Goal: Task Accomplishment & Management: Complete application form

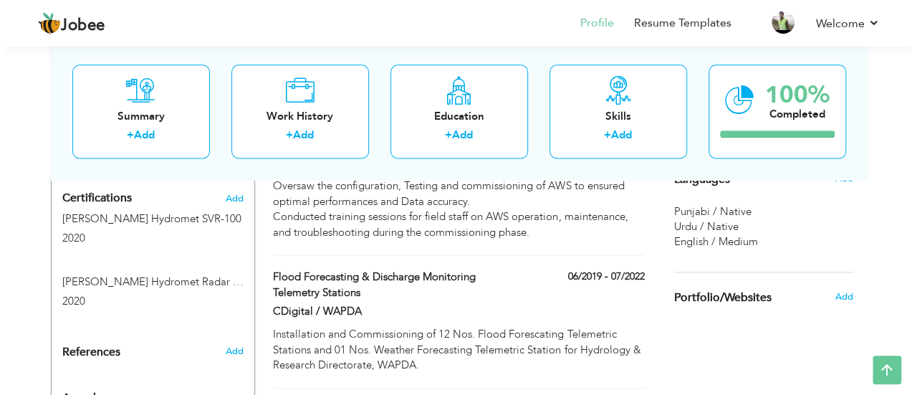
scroll to position [907, 0]
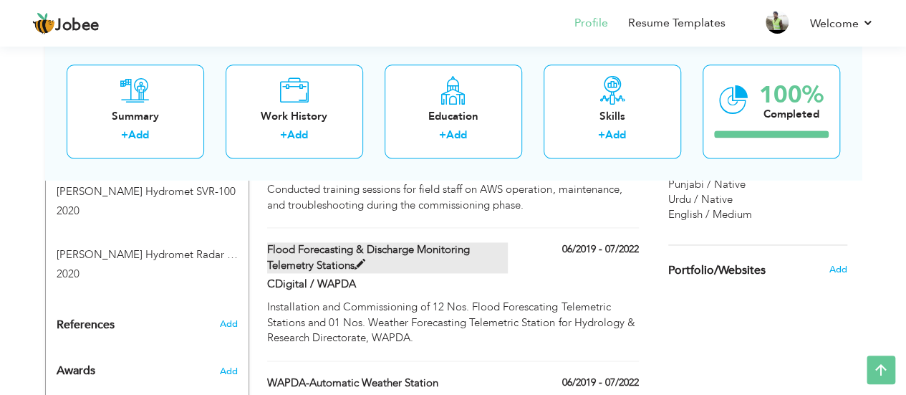
click at [359, 259] on span at bounding box center [359, 264] width 11 height 11
type input "Flood Forecasting & Discharge Monitoring Telemetry Stations"
type input "CDigital / WAPDA"
type input "06/2019"
type input "07/2022"
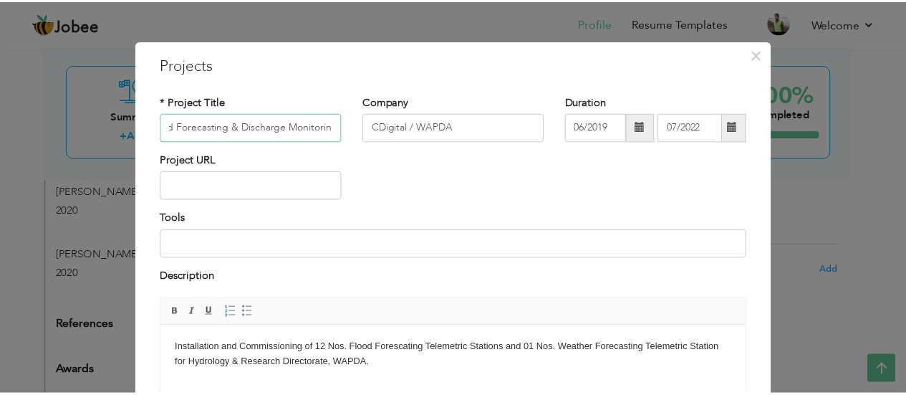
scroll to position [0, 0]
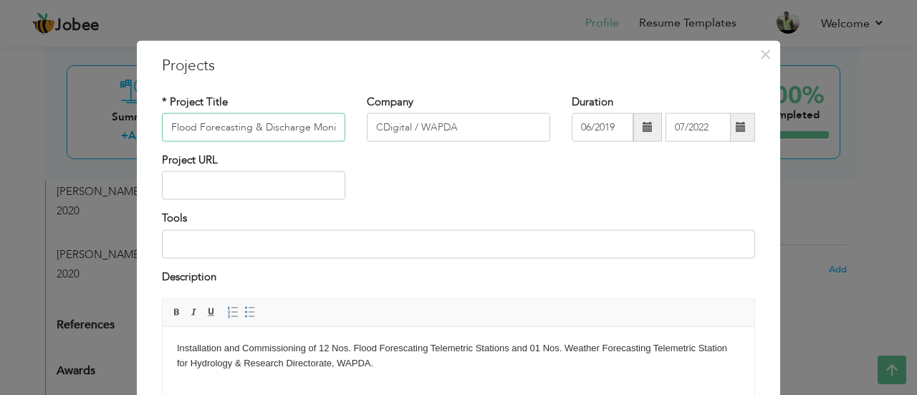
drag, startPoint x: 331, startPoint y: 127, endPoint x: 127, endPoint y: 124, distance: 203.4
click at [127, 124] on div "× Projects * Project Title Flood Forecasting & Discharge Monitoring Telemetry S…" at bounding box center [458, 197] width 917 height 395
click at [440, 172] on div "Project URL" at bounding box center [458, 182] width 614 height 58
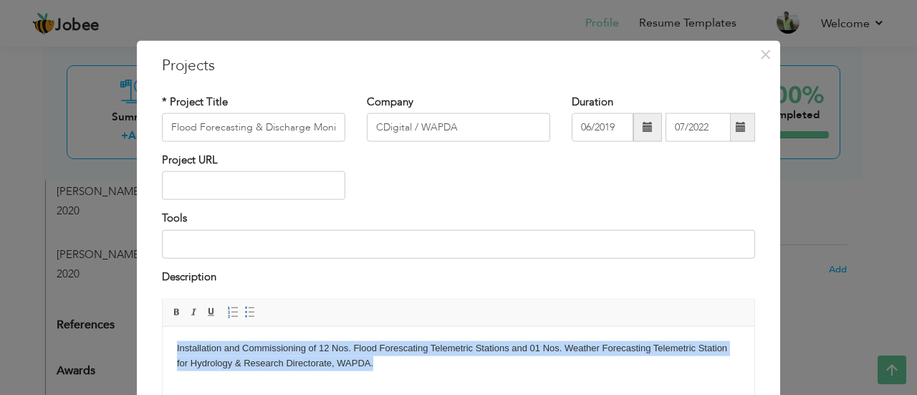
drag, startPoint x: 366, startPoint y: 362, endPoint x: 173, endPoint y: 345, distance: 193.3
click at [173, 345] on html "Installation and Commissioning of 12 Nos. Flood Forescating Telemetric Stations…" at bounding box center [459, 355] width 592 height 59
copy body "Installation and Commissioning of 12 Nos. Flood Forescating Telemetric Stations…"
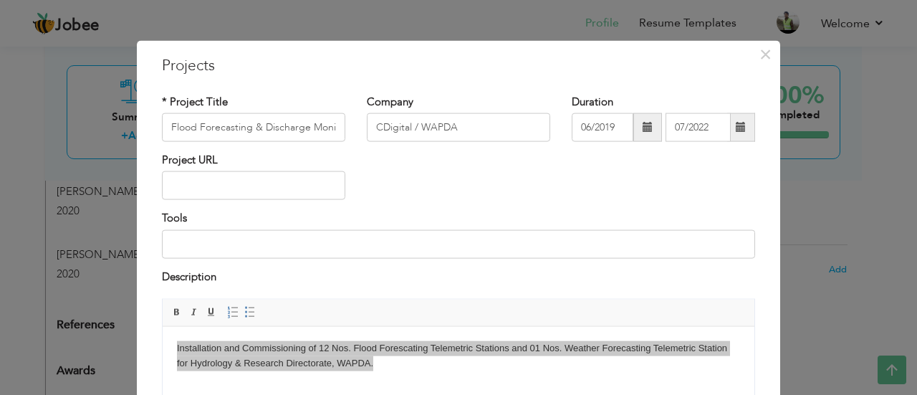
click at [561, 176] on div "Project URL" at bounding box center [458, 182] width 614 height 58
click at [759, 50] on span "×" at bounding box center [765, 54] width 12 height 26
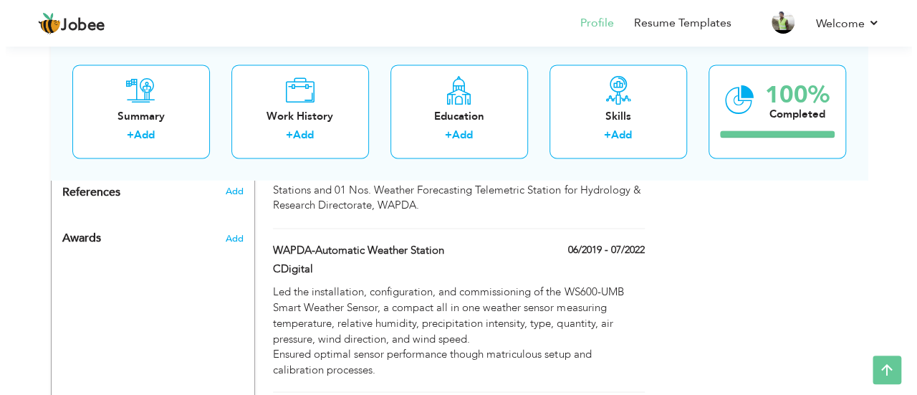
scroll to position [1157, 0]
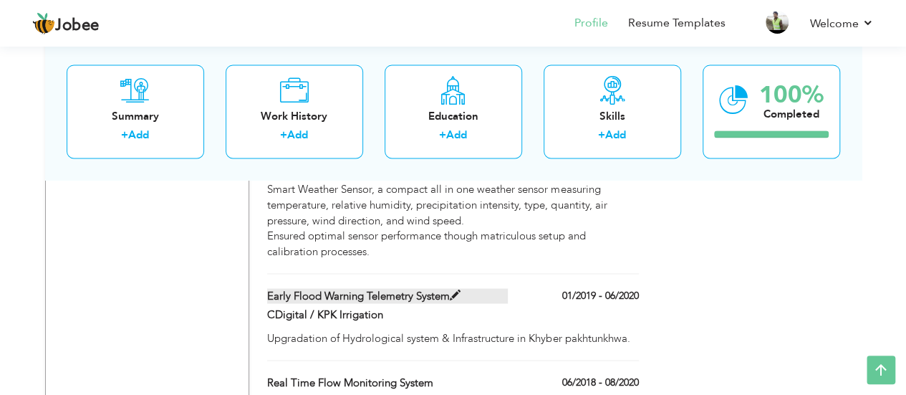
click at [455, 289] on span at bounding box center [455, 294] width 11 height 11
type input "Early Flood Warning Telemetry System"
type input "CDigital / KPK Irrigation"
type input "01/2019"
type input "06/2020"
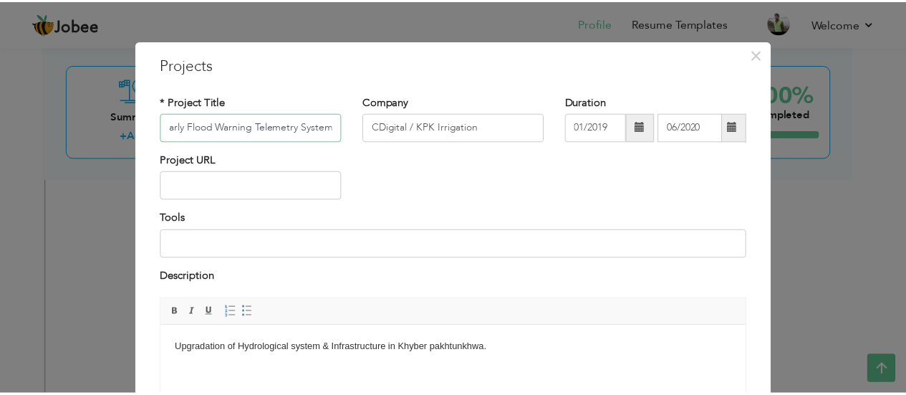
scroll to position [0, 0]
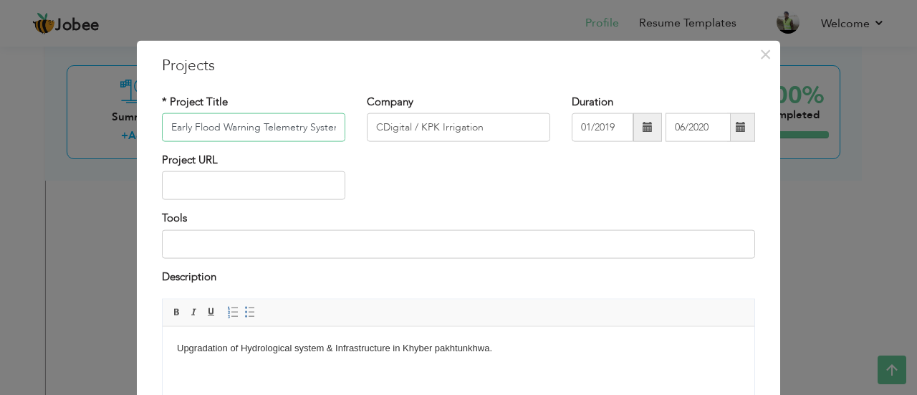
drag, startPoint x: 329, startPoint y: 122, endPoint x: 103, endPoint y: 122, distance: 226.3
click at [103, 122] on div "× Projects * Project Title Early Flood Warning Telemetry System Company CDigita…" at bounding box center [458, 197] width 917 height 395
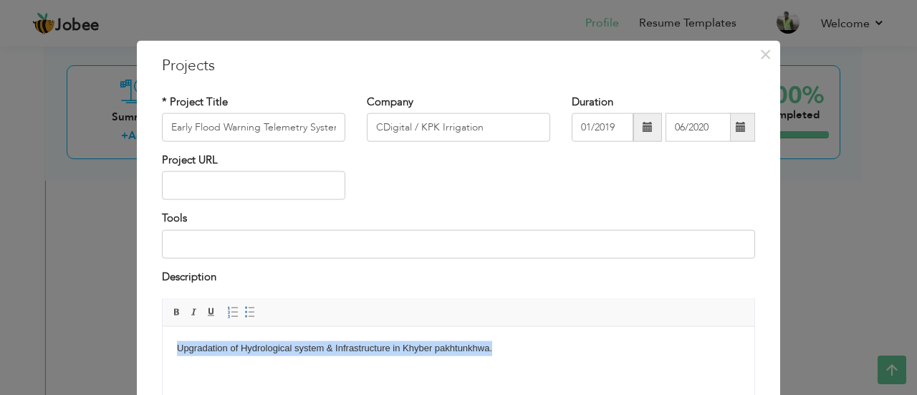
drag, startPoint x: 502, startPoint y: 350, endPoint x: 166, endPoint y: 348, distance: 335.9
click at [166, 348] on html "Upgradation of Hydrological system & Infrastructure in Khyber pakhtunkhwa." at bounding box center [459, 348] width 592 height 44
copy body "Upgradation of Hydrological system & Infrastructure in Khyber pakhtunkhwa."
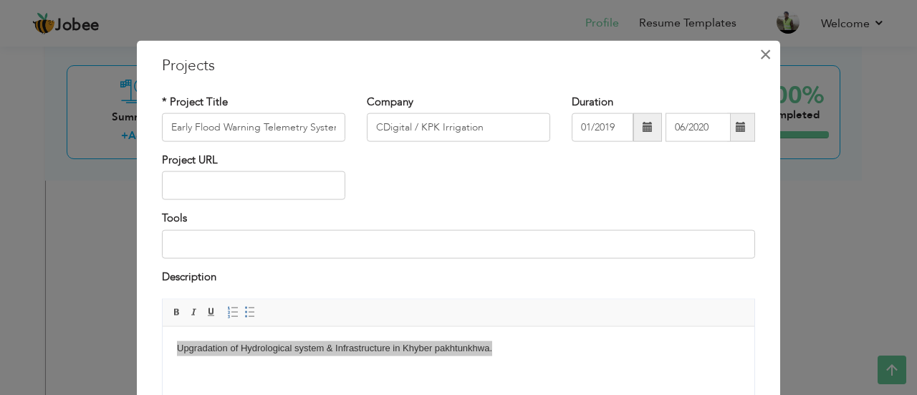
click at [759, 52] on span "×" at bounding box center [765, 54] width 12 height 26
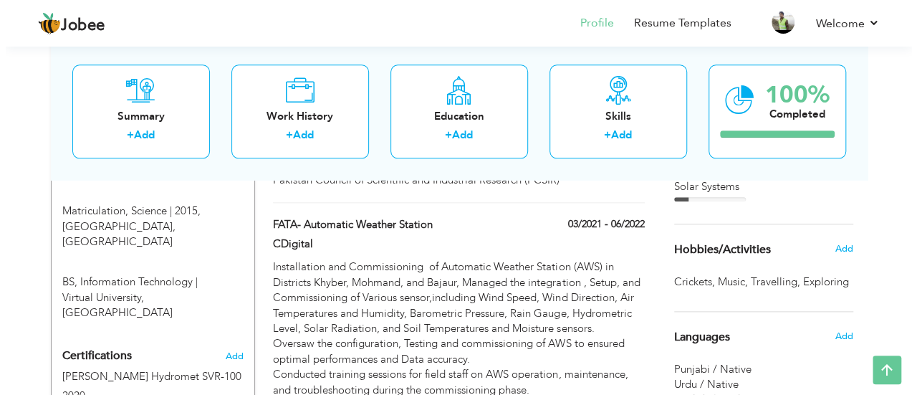
scroll to position [718, 0]
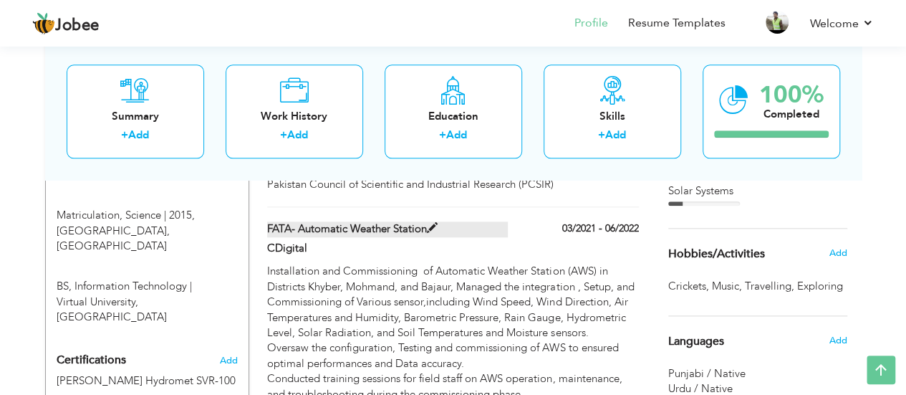
click at [431, 223] on span at bounding box center [432, 228] width 11 height 11
type input "FATA- Automatic Weather Station"
type input "CDigital"
type input "03/2021"
type input "06/2022"
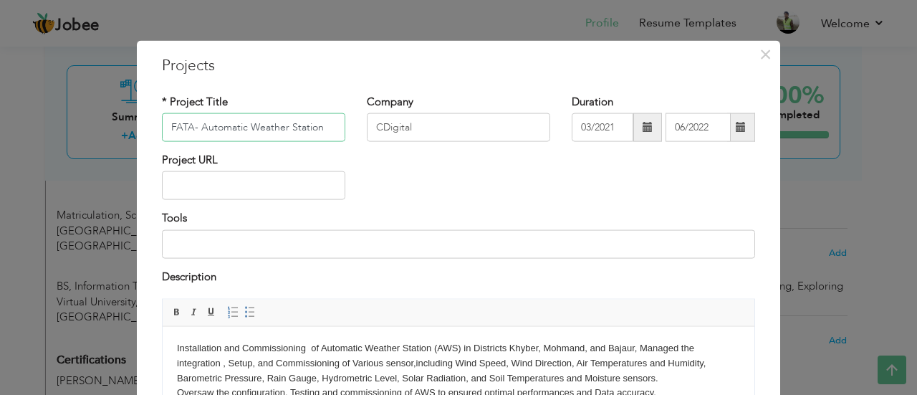
drag, startPoint x: 259, startPoint y: 129, endPoint x: 132, endPoint y: 145, distance: 127.8
click at [137, 145] on div "× Projects * Project Title FATA- Automatic Weather Station Company CDigital Dur…" at bounding box center [458, 304] width 643 height 528
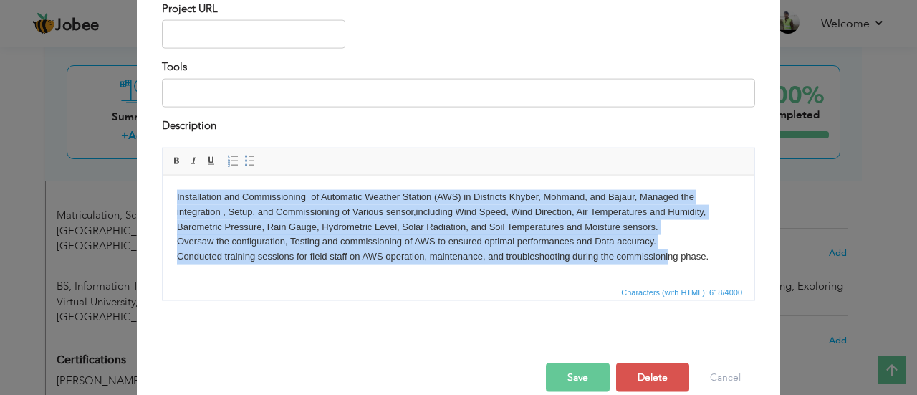
scroll to position [172, 0]
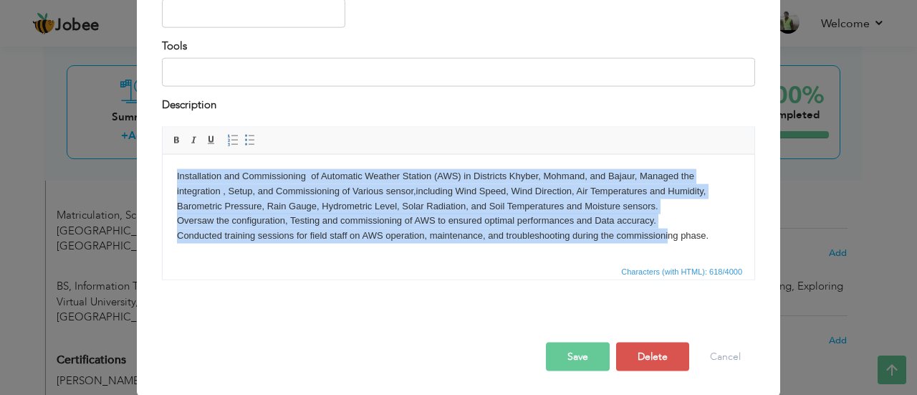
drag, startPoint x: 170, startPoint y: 175, endPoint x: 734, endPoint y: 220, distance: 565.4
click at [734, 220] on html "Installation and Commissioning of Automatic Weather Station (AWS) in Districts …" at bounding box center [459, 205] width 592 height 103
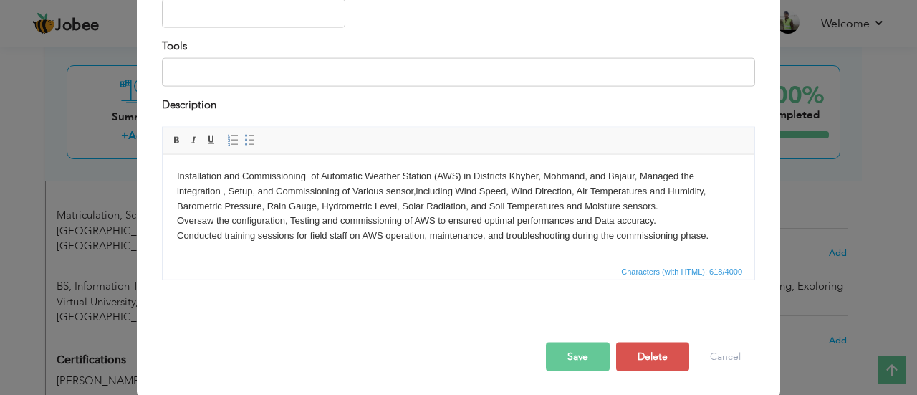
click at [723, 231] on body "Installation and Commissioning of Automatic Weather Station (AWS) in Districts …" at bounding box center [458, 205] width 563 height 74
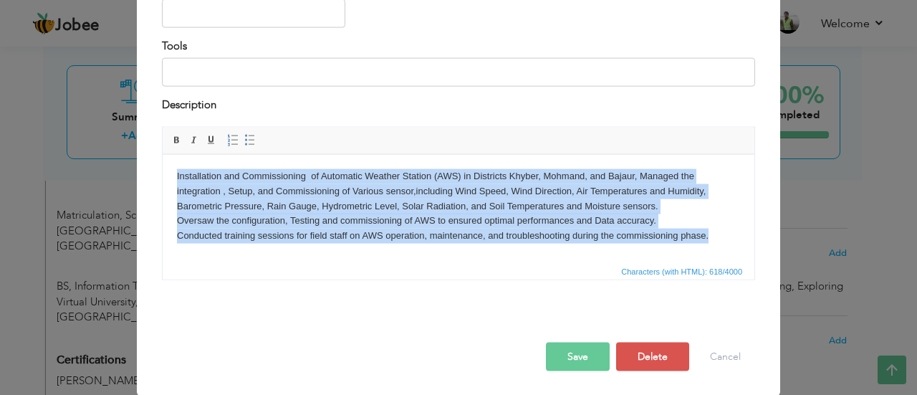
drag, startPoint x: 718, startPoint y: 231, endPoint x: 174, endPoint y: 173, distance: 547.4
click at [174, 173] on html "Installation and Commissioning of Automatic Weather Station (AWS) in Districts …" at bounding box center [459, 205] width 592 height 103
copy body "Installation and Commissioning of Automatic Weather Station (AWS) in Districts …"
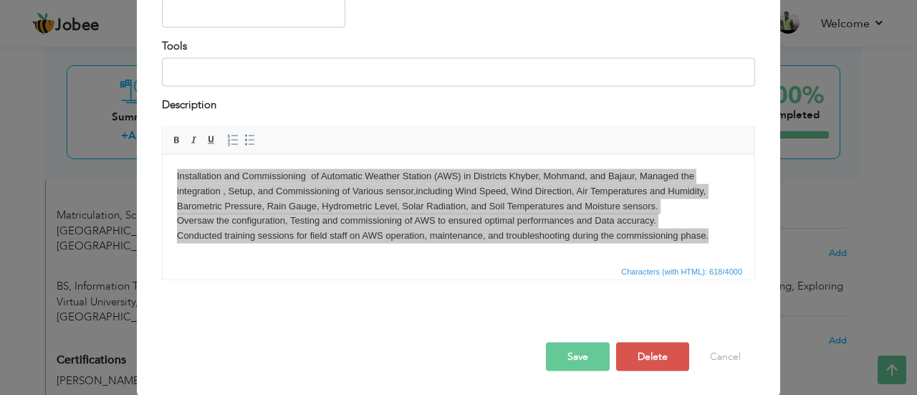
click at [636, 109] on div "Description" at bounding box center [458, 106] width 593 height 19
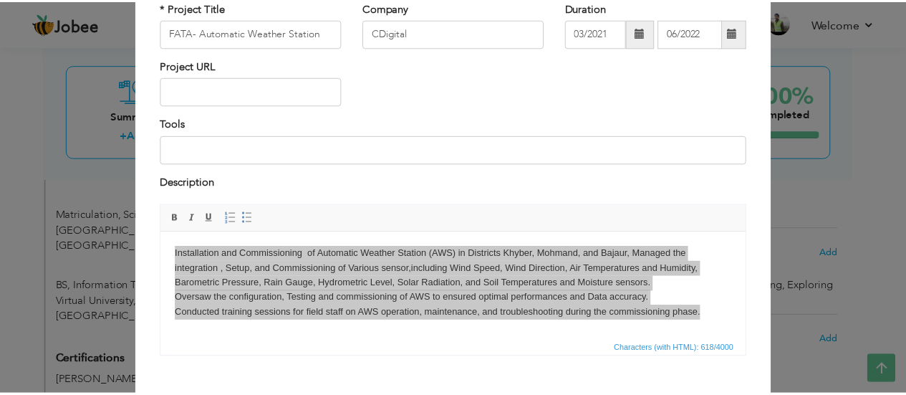
scroll to position [52, 0]
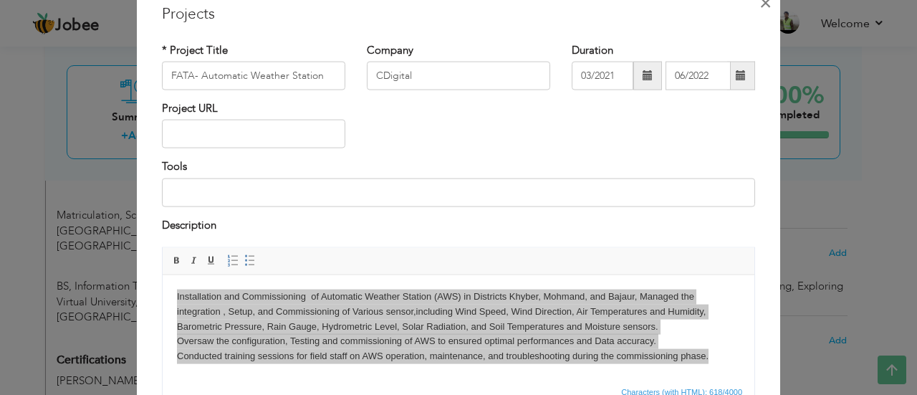
click at [759, 10] on span "×" at bounding box center [765, 2] width 12 height 26
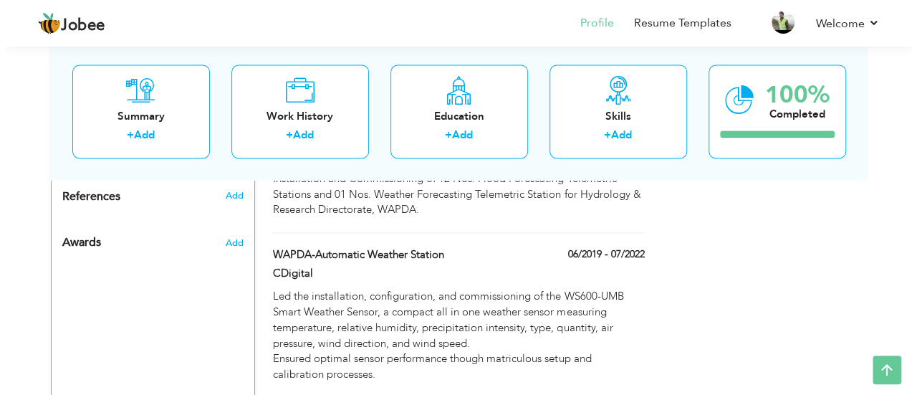
scroll to position [1037, 0]
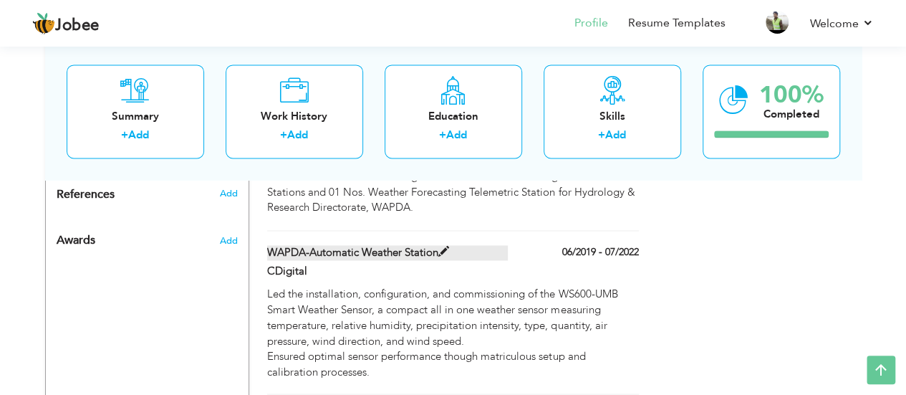
click at [439, 246] on span at bounding box center [443, 251] width 11 height 11
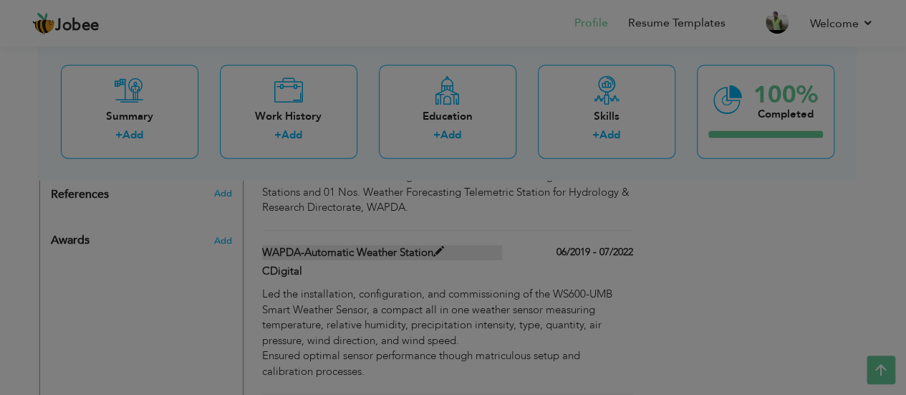
type input "WAPDA-Automatic Weather Station"
type input "06/2019"
type input "07/2022"
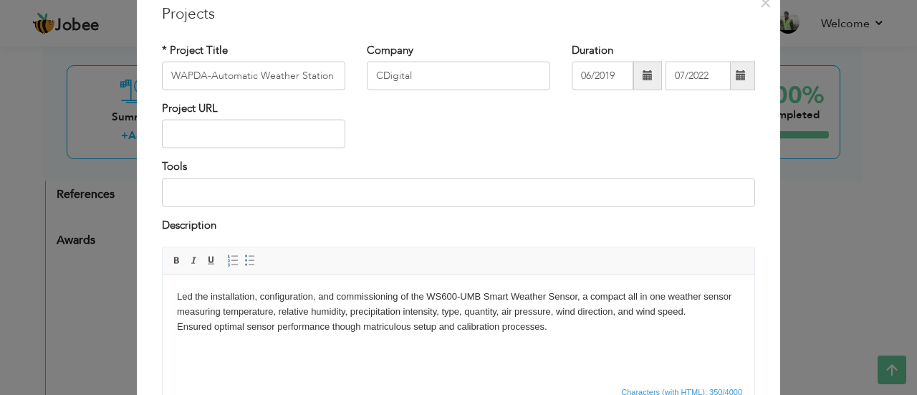
scroll to position [0, 0]
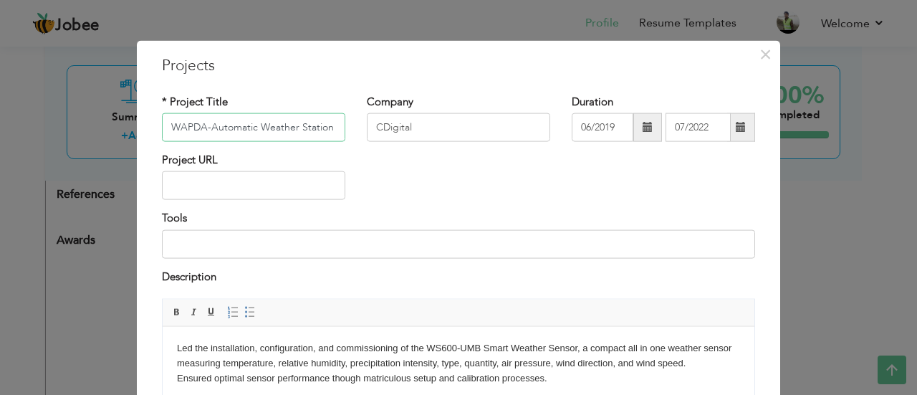
drag, startPoint x: 331, startPoint y: 125, endPoint x: 163, endPoint y: 110, distance: 168.3
click at [163, 110] on div "* Project Title WAPDA-Automatic Weather Station" at bounding box center [253, 117] width 183 height 47
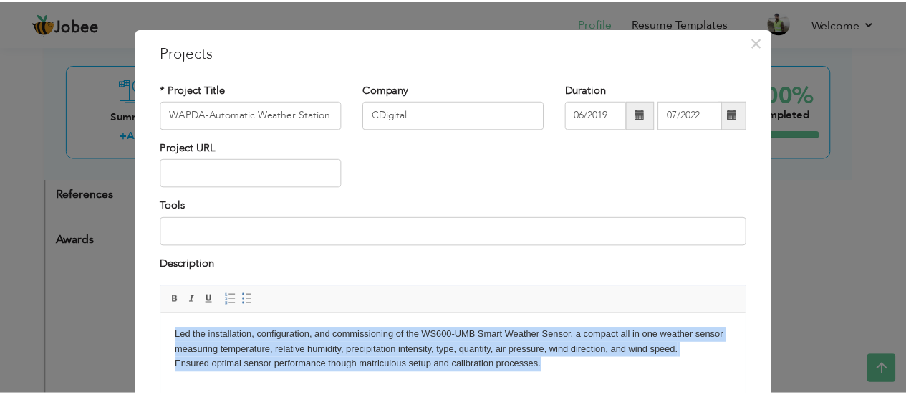
scroll to position [19, 0]
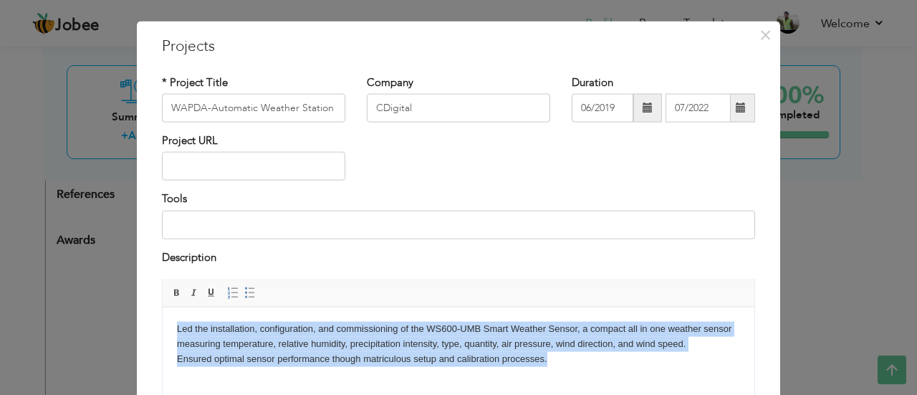
drag, startPoint x: 182, startPoint y: 324, endPoint x: 554, endPoint y: 362, distance: 373.5
click at [554, 362] on html "Led the installation, configuration, and commissioning of the WS600-UMB Smart W…" at bounding box center [459, 343] width 592 height 73
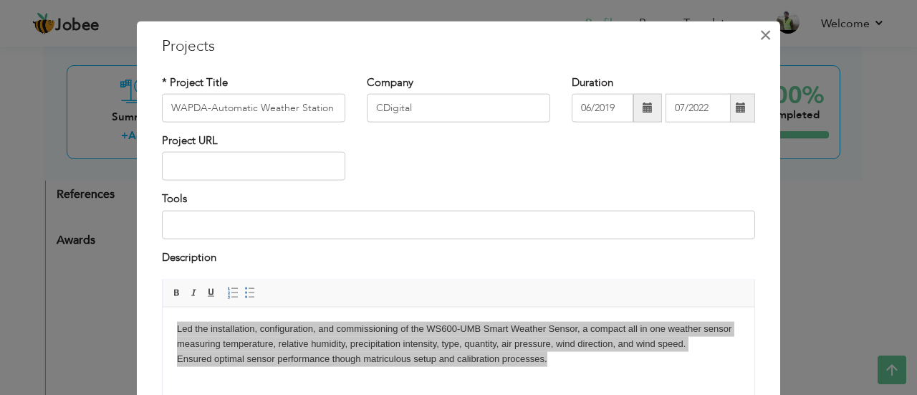
click at [759, 40] on span "×" at bounding box center [765, 34] width 12 height 26
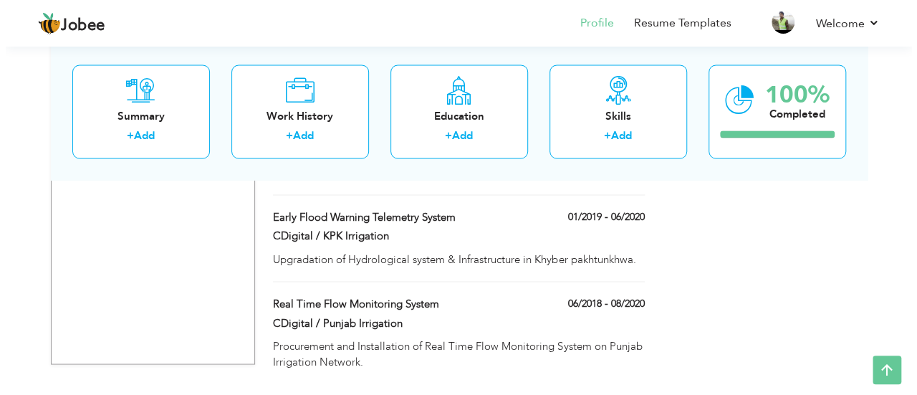
scroll to position [1242, 0]
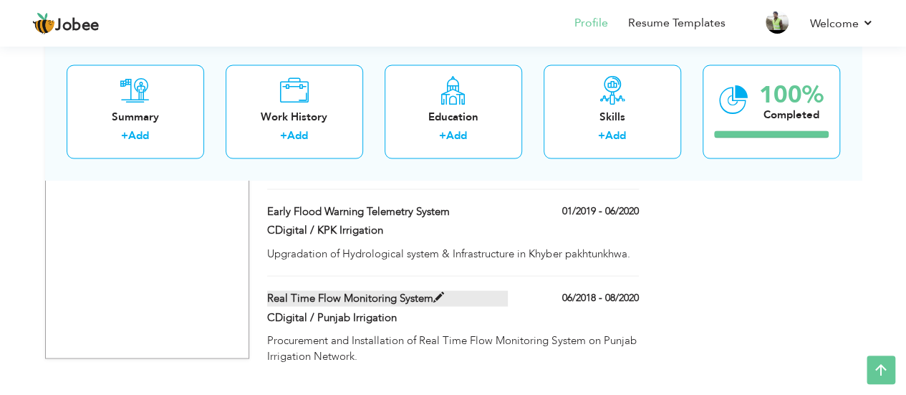
click at [437, 291] on span at bounding box center [438, 296] width 11 height 11
type input "Real Time Flow Monitoring System"
type input "CDigital / Punjab Irrigation"
type input "06/2018"
type input "08/2020"
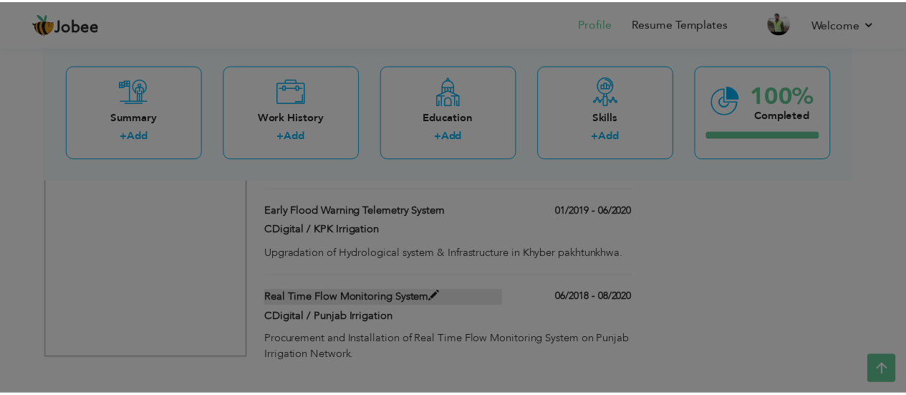
scroll to position [0, 0]
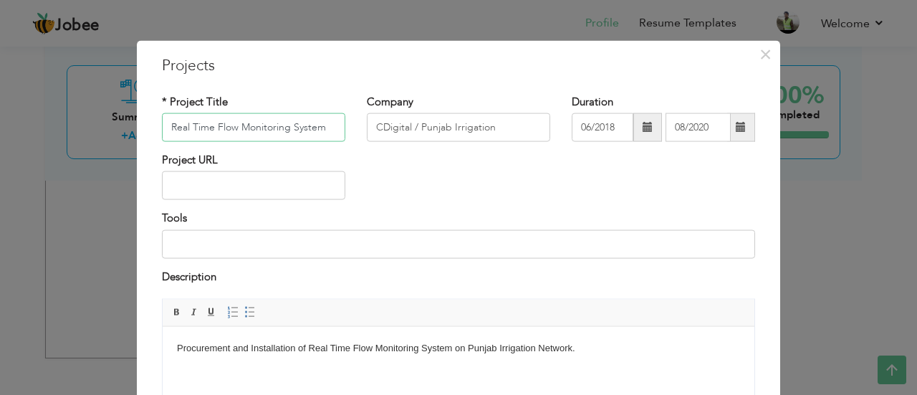
drag, startPoint x: 322, startPoint y: 131, endPoint x: 153, endPoint y: 107, distance: 169.9
click at [153, 107] on div "* Project Title Real Time Flow Monitoring System" at bounding box center [253, 123] width 205 height 58
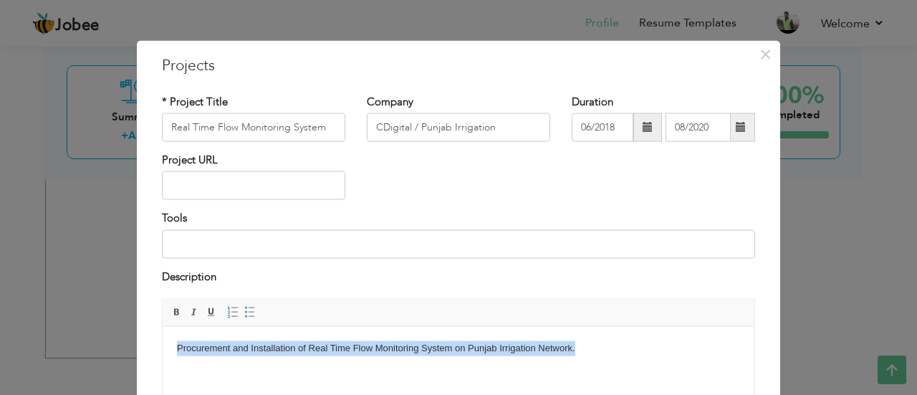
drag, startPoint x: 579, startPoint y: 344, endPoint x: 173, endPoint y: 356, distance: 406.2
click at [173, 356] on html "Procurement and Installation of Real Time Flow Monitoring System on Punjab Irri…" at bounding box center [459, 348] width 592 height 44
copy body "Procurement and Installation of Real Time Flow Monitoring System on Punjab Irri…"
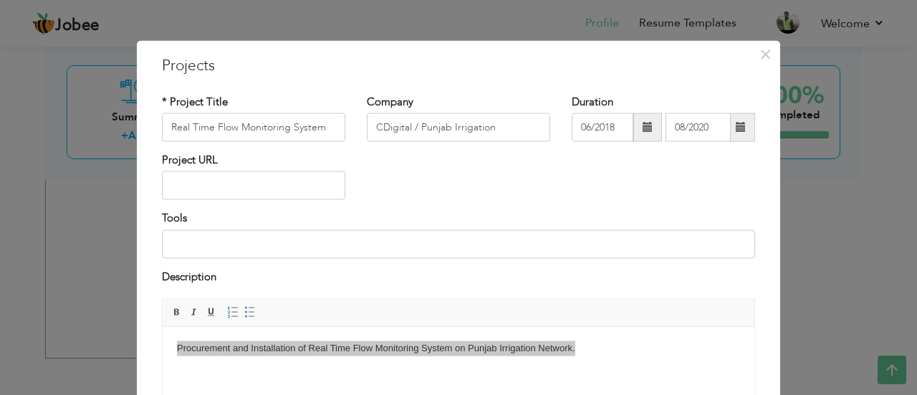
click at [549, 177] on div "Project URL" at bounding box center [458, 182] width 614 height 58
click at [763, 51] on span "×" at bounding box center [765, 54] width 12 height 26
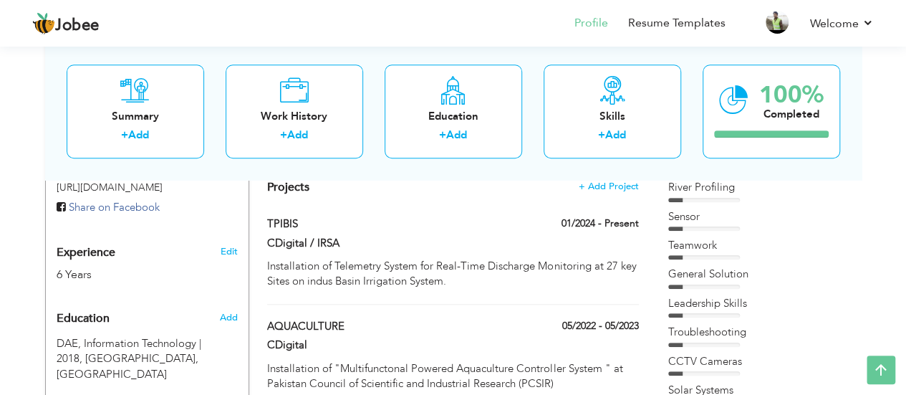
scroll to position [517, 0]
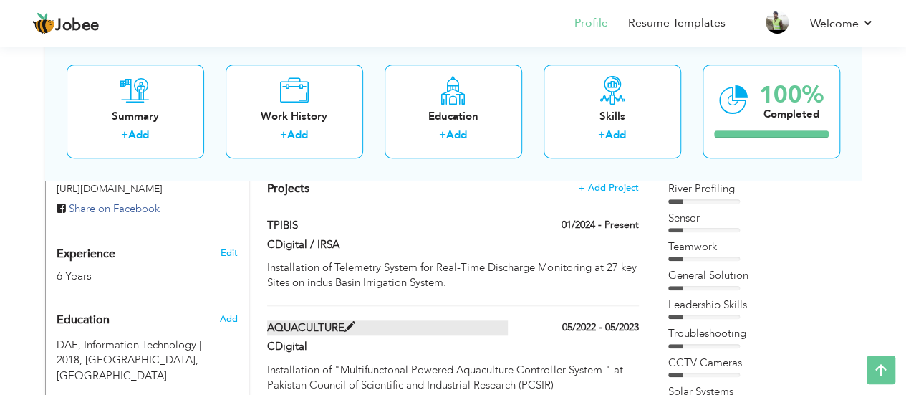
click at [347, 322] on span at bounding box center [349, 327] width 11 height 11
type input "AQUACULTURE"
type input "CDigital"
type input "05/2022"
type input "05/2023"
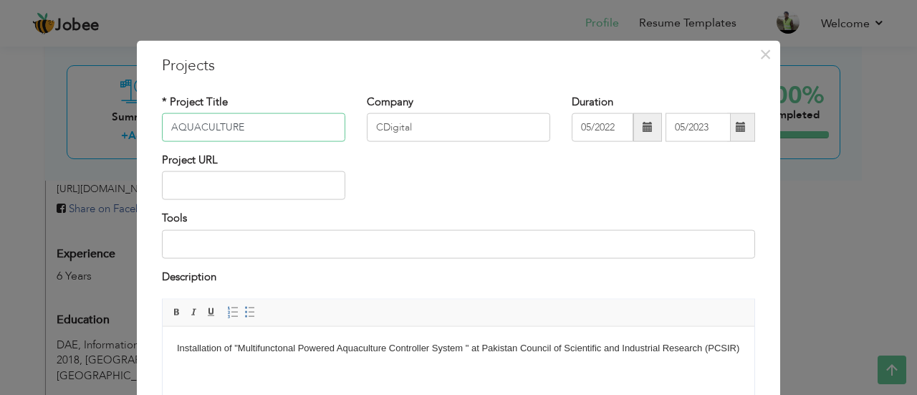
drag, startPoint x: 257, startPoint y: 132, endPoint x: 150, endPoint y: 132, distance: 107.4
click at [151, 132] on div "* Project Title AQUACULTURE" at bounding box center [253, 123] width 205 height 58
drag, startPoint x: 175, startPoint y: 342, endPoint x: 219, endPoint y: 365, distance: 49.0
click at [219, 365] on html "Installation of "Multifunctonal Powered Aquaculture Controller System " at Paki…" at bounding box center [459, 348] width 592 height 44
copy body "Installation of "Multifunctonal Powered Aquaculture Controller System " at Paki…"
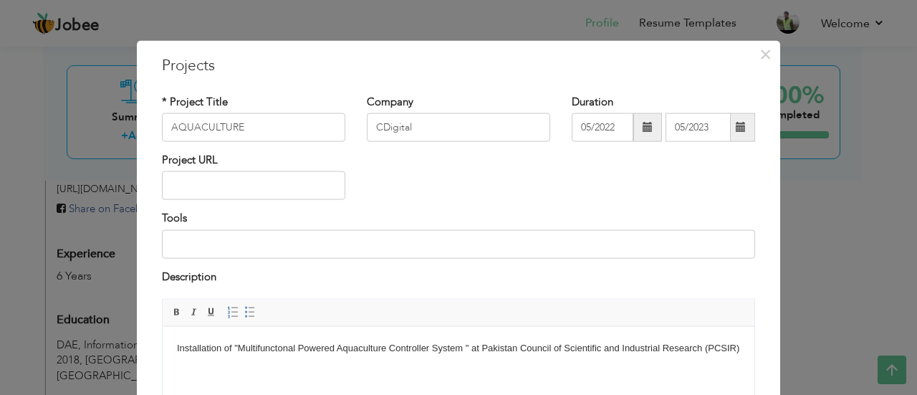
click at [536, 208] on div "Project URL" at bounding box center [458, 182] width 614 height 58
click at [762, 59] on span "×" at bounding box center [765, 54] width 12 height 26
